Goal: Use online tool/utility: Utilize a website feature to perform a specific function

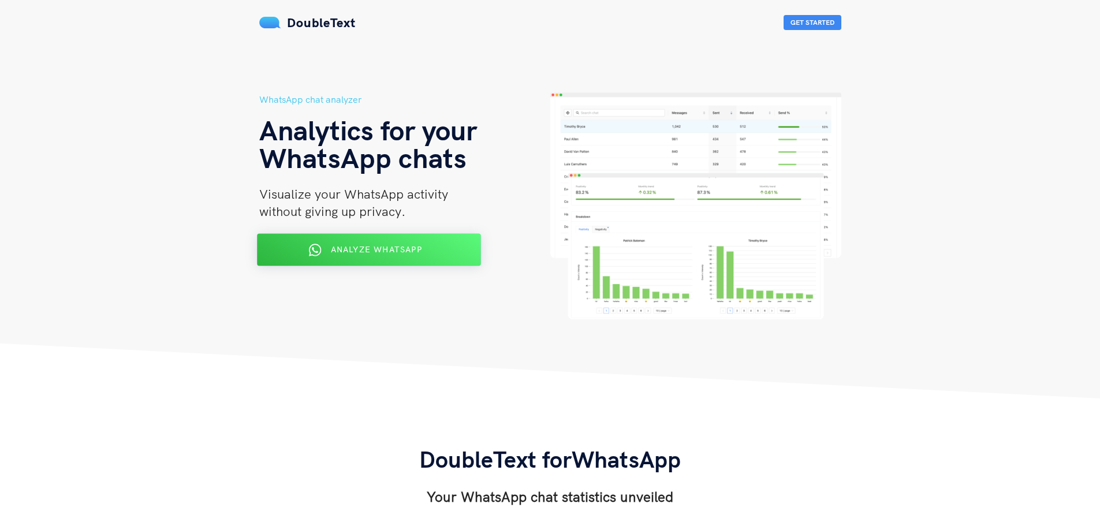
click at [334, 253] on span "Analyze WhatsApp" at bounding box center [375, 249] width 91 height 10
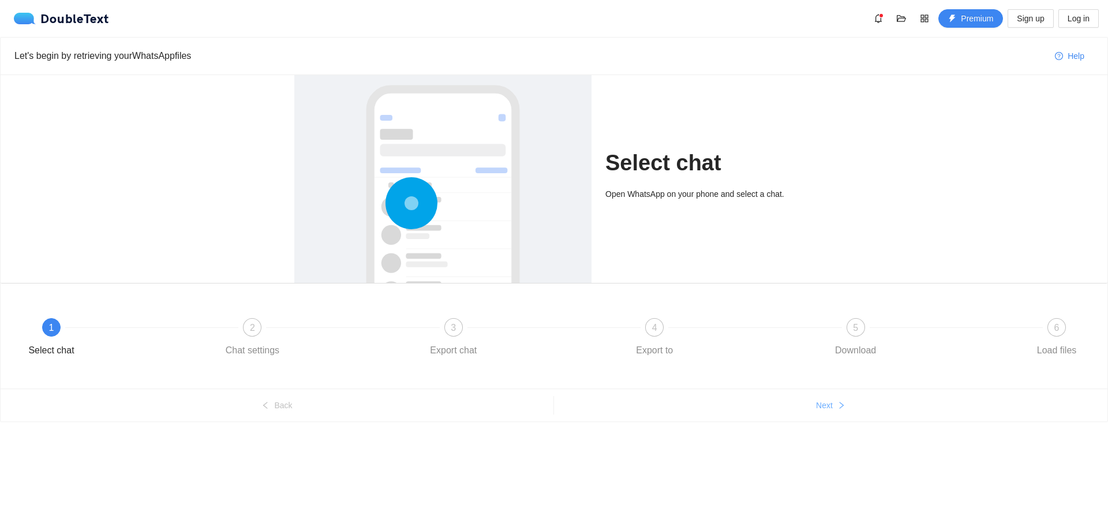
click at [780, 407] on button "Next" at bounding box center [831, 405] width 554 height 18
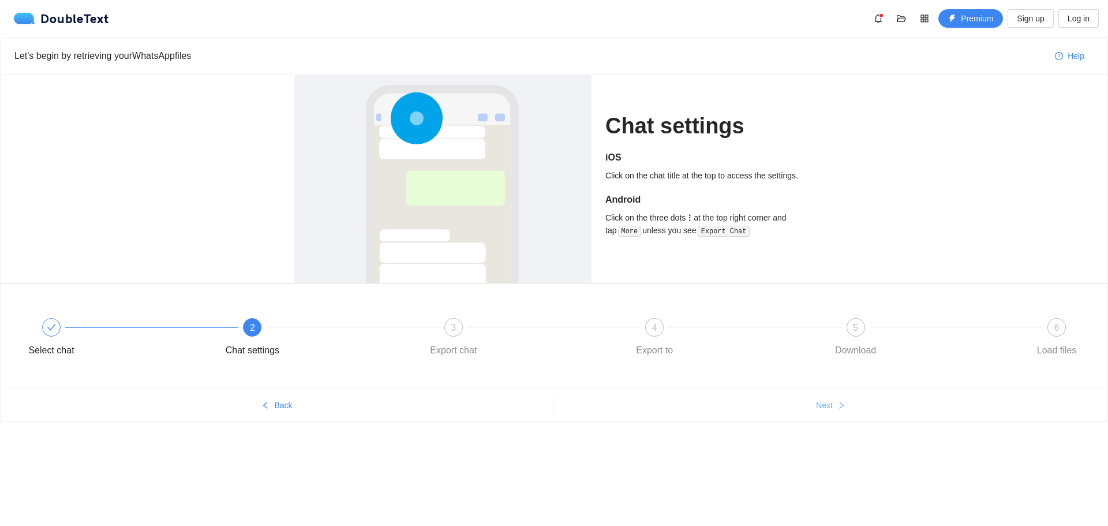
click at [780, 407] on button "Next" at bounding box center [831, 405] width 554 height 18
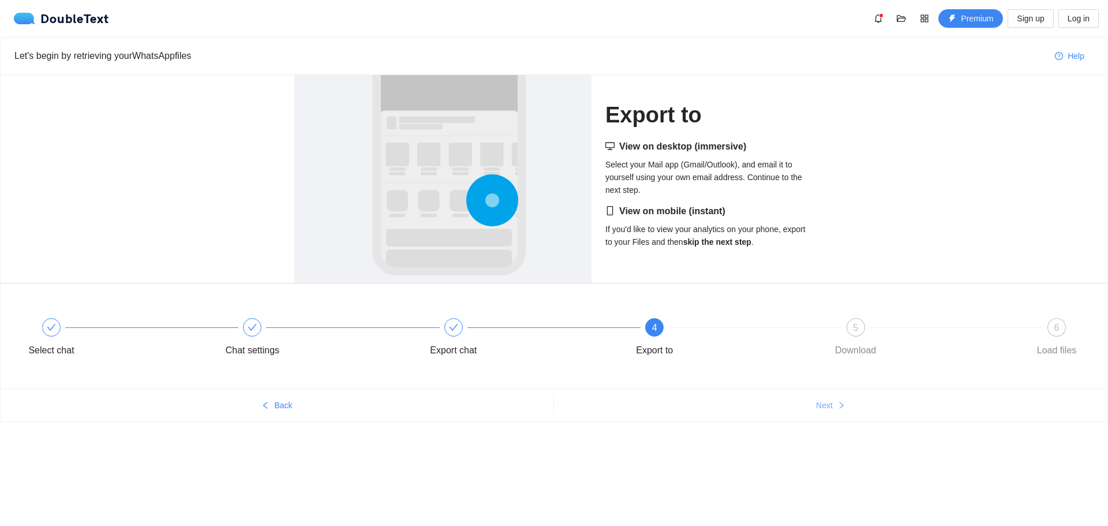
click at [780, 407] on button "Next" at bounding box center [831, 405] width 554 height 18
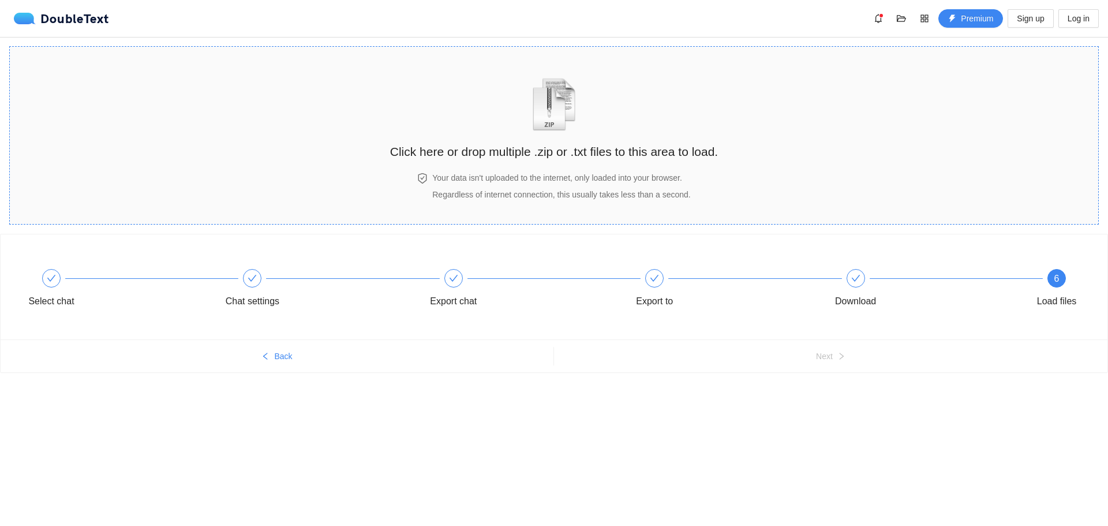
click at [540, 139] on div "Click here or drop multiple .zip or .txt files to this area to load." at bounding box center [554, 109] width 328 height 103
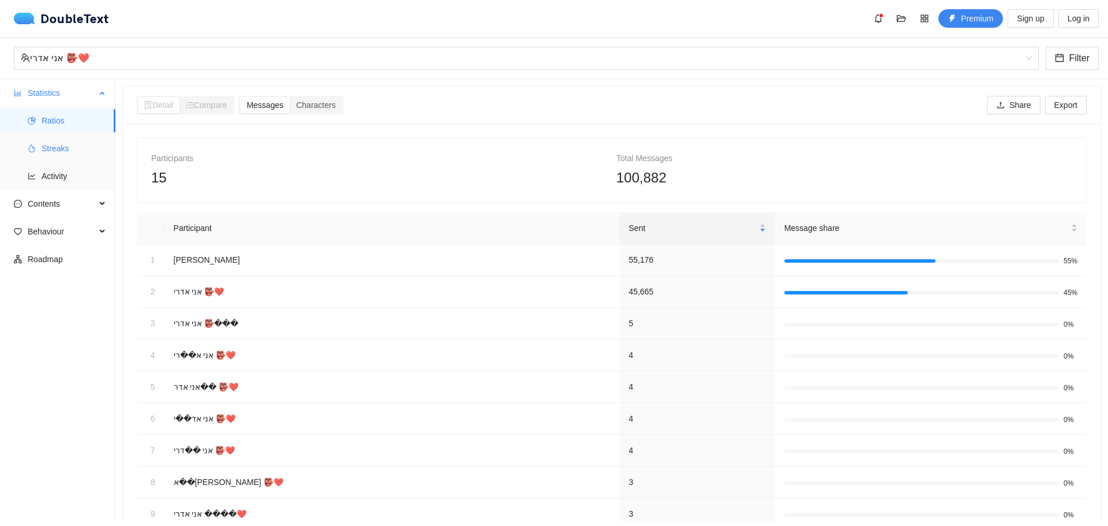
click at [46, 157] on span "Streaks" at bounding box center [74, 148] width 65 height 23
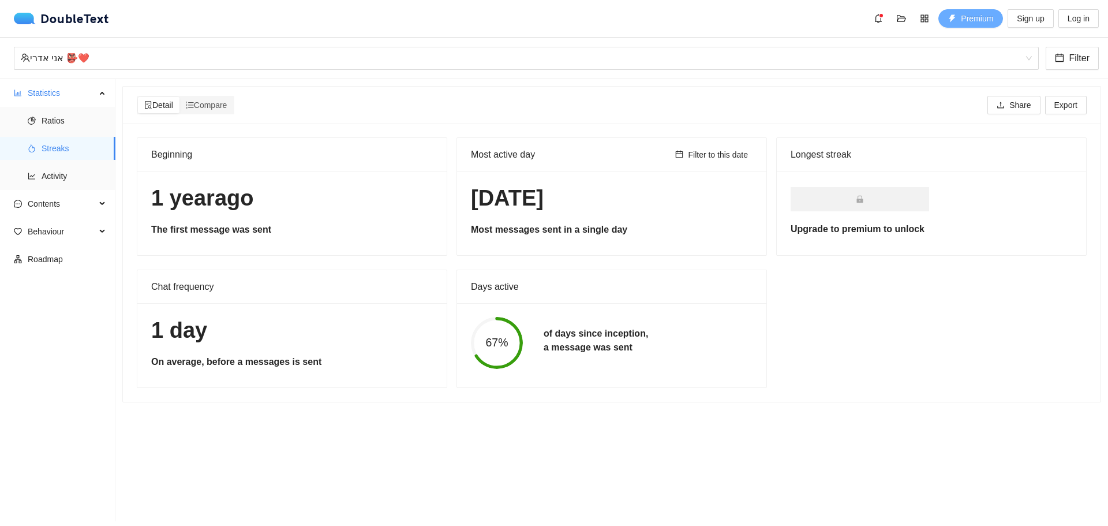
click at [982, 24] on span "Premium" at bounding box center [977, 18] width 32 height 13
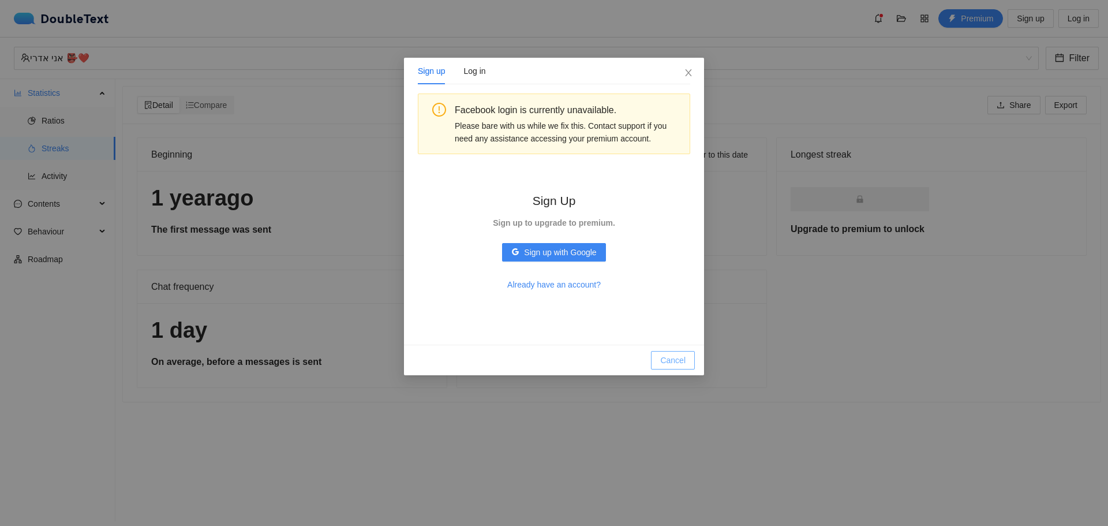
click at [682, 368] on button "Cancel" at bounding box center [673, 360] width 44 height 18
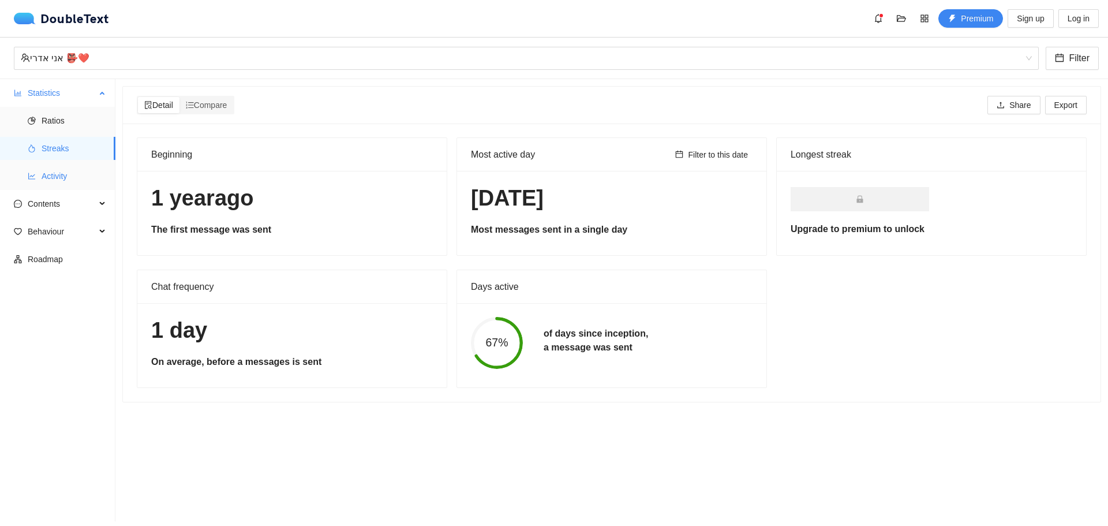
click at [60, 181] on span "Activity" at bounding box center [74, 175] width 65 height 23
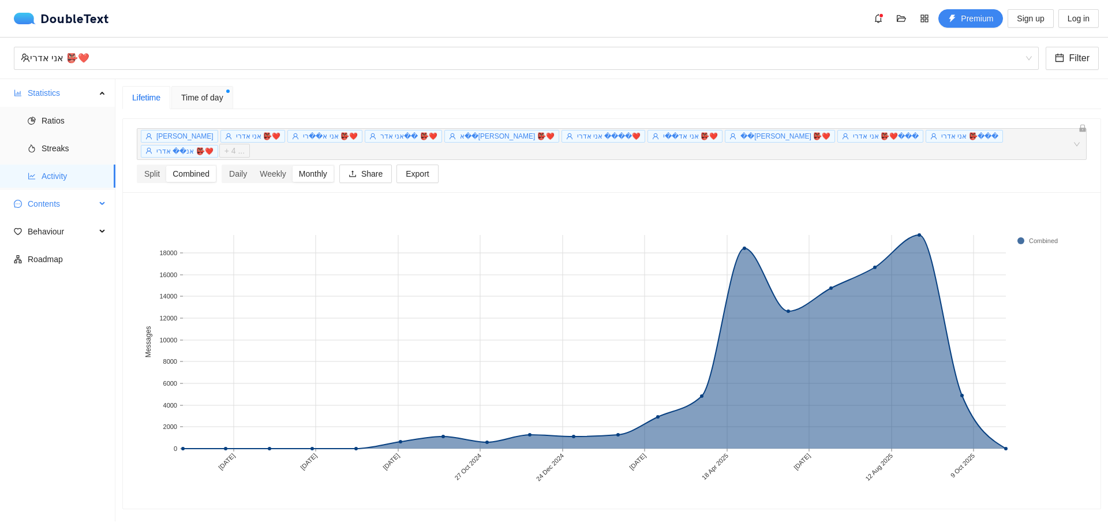
click at [55, 204] on span "Contents" at bounding box center [62, 203] width 68 height 23
click at [72, 235] on span "Word Cloud" at bounding box center [74, 231] width 65 height 23
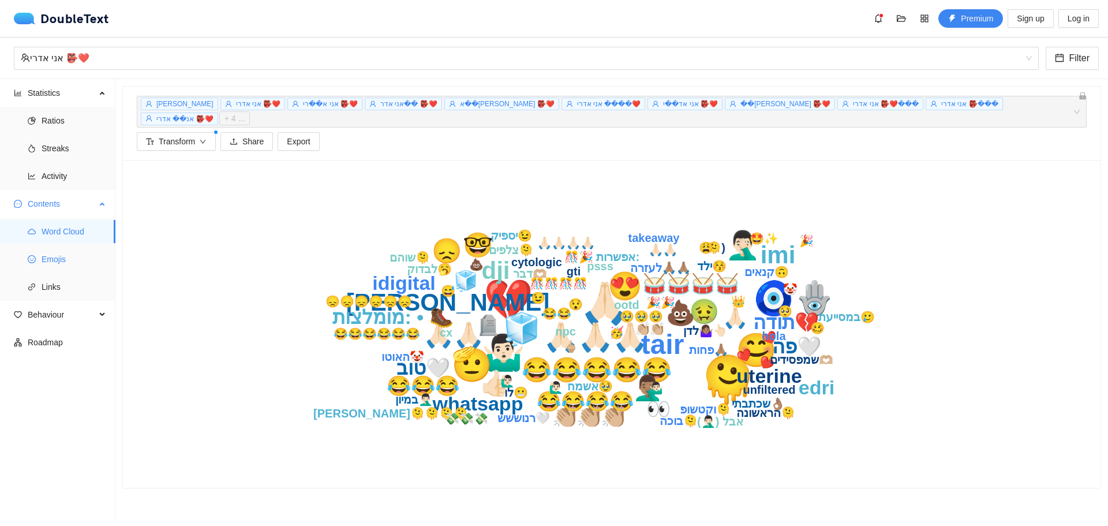
click at [51, 261] on span "Emojis" at bounding box center [74, 259] width 65 height 23
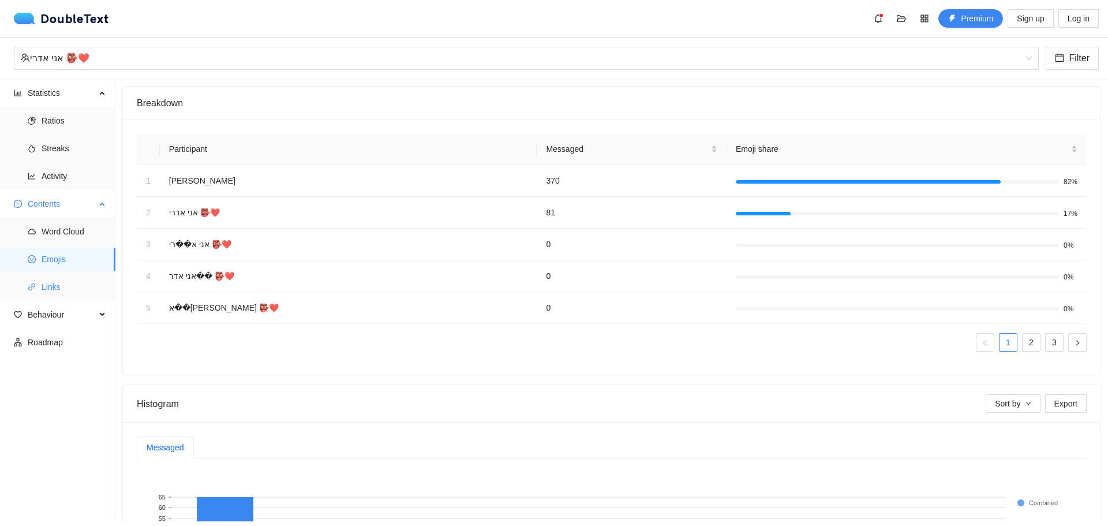
click at [48, 291] on span "Links" at bounding box center [74, 286] width 65 height 23
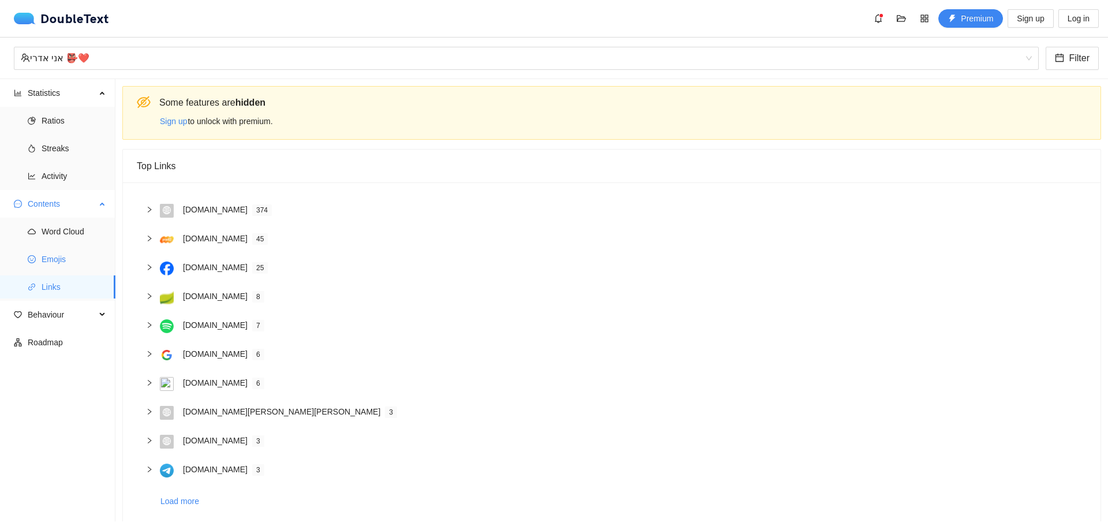
click at [57, 260] on span "Emojis" at bounding box center [74, 259] width 65 height 23
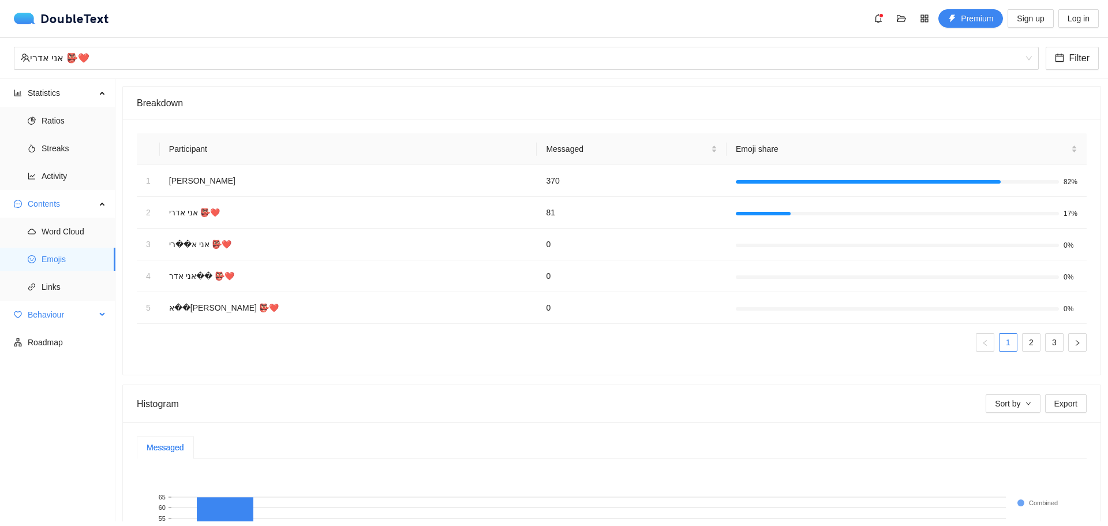
click at [62, 318] on span "Behaviour" at bounding box center [62, 314] width 68 height 23
click at [77, 344] on span "Interactions" at bounding box center [74, 342] width 65 height 23
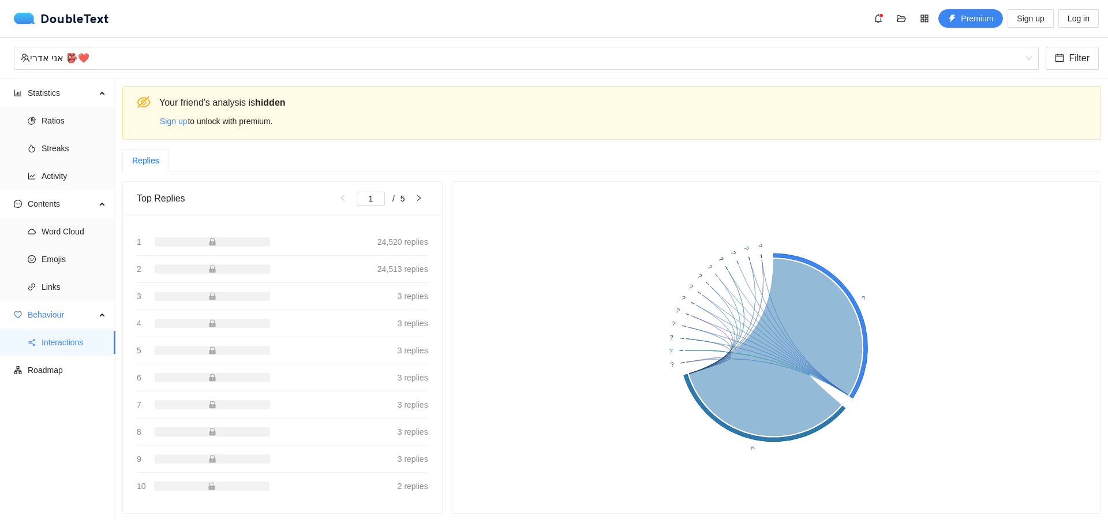
scroll to position [8, 0]
click at [72, 366] on span "Roadmap" at bounding box center [67, 369] width 78 height 23
